Goal: Find specific page/section: Find specific page/section

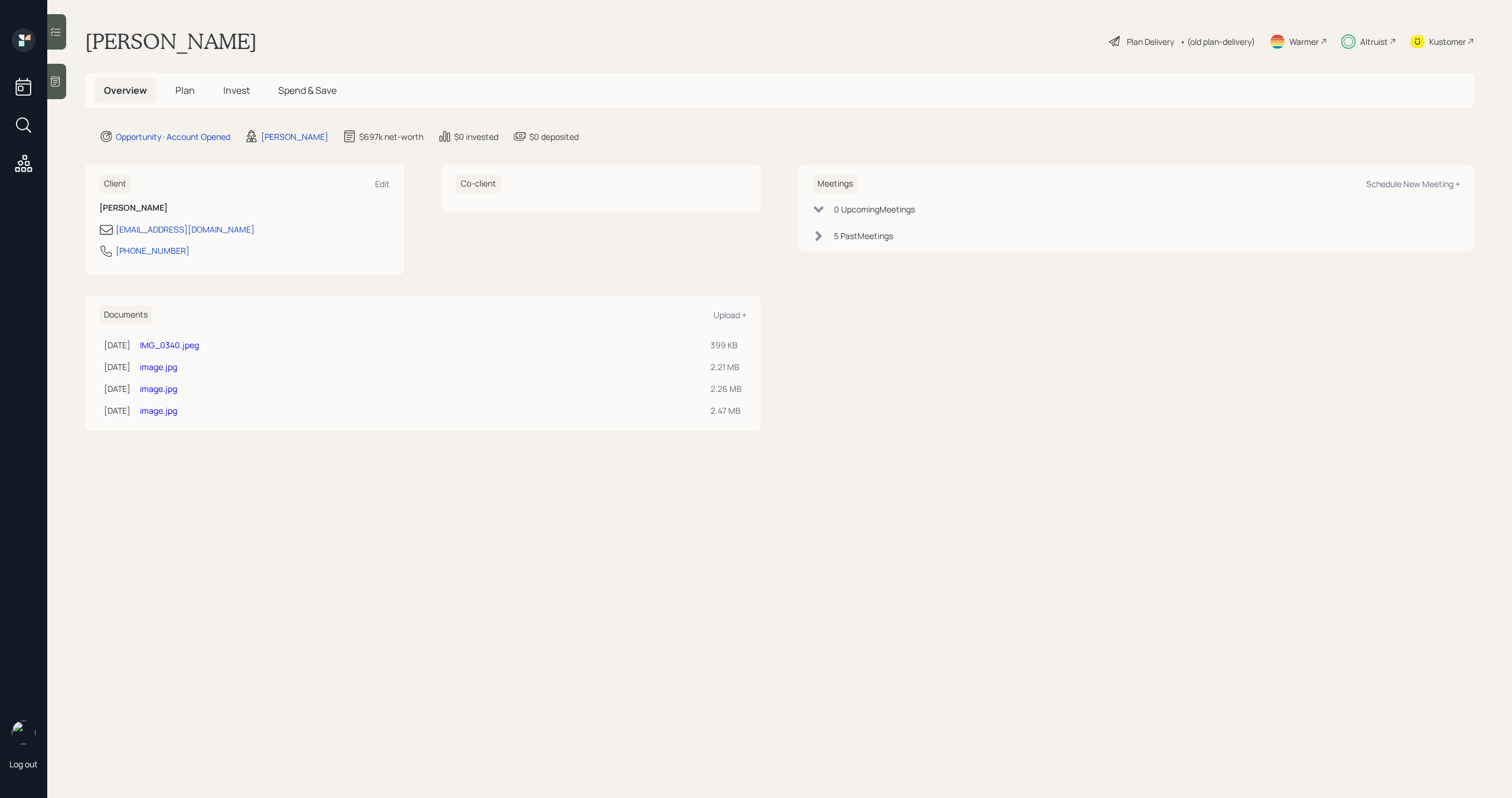
click at [1372, 41] on div "Altruist" at bounding box center [1373, 42] width 28 height 13
click at [1373, 43] on div "Altruist" at bounding box center [1373, 42] width 28 height 13
